Goal: Check status: Check status

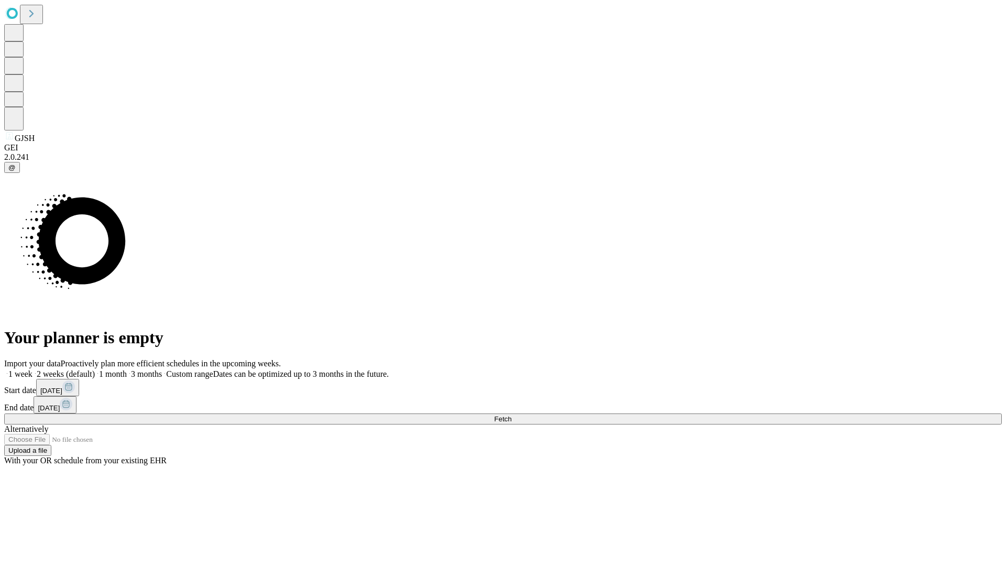
click at [511, 415] on span "Fetch" at bounding box center [502, 419] width 17 height 8
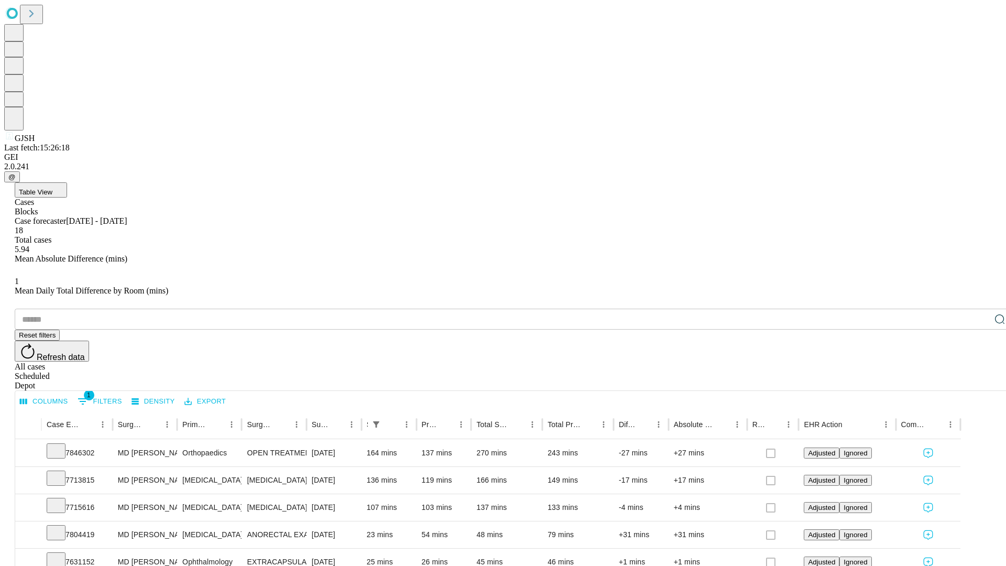
click at [938, 371] on div "Scheduled" at bounding box center [513, 375] width 997 height 9
